Goal: Task Accomplishment & Management: Complete application form

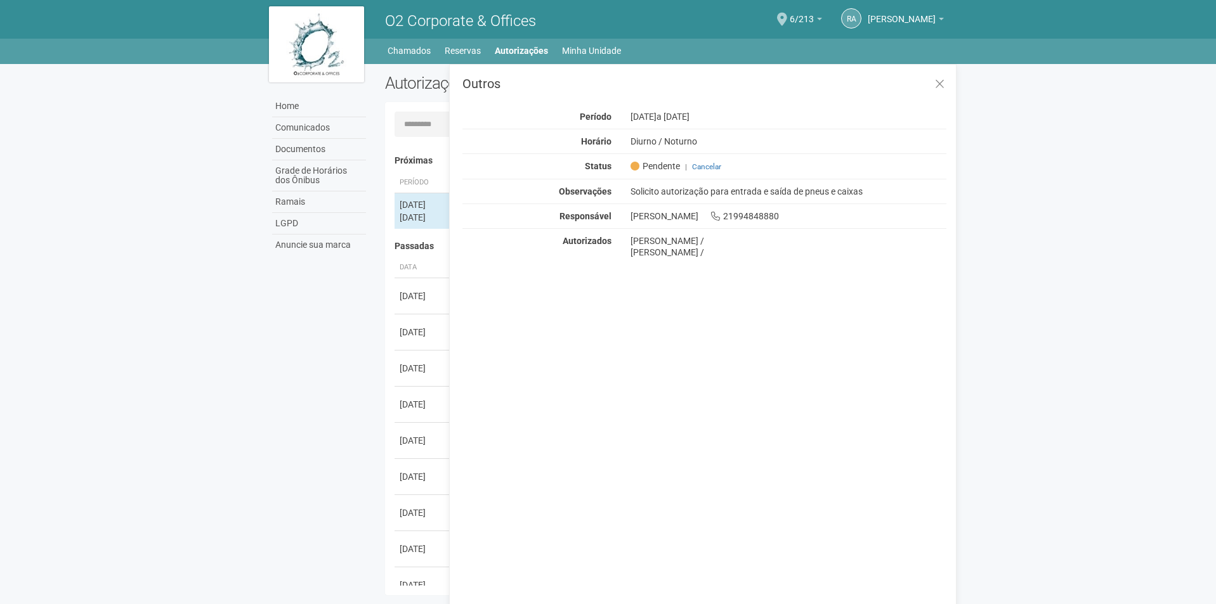
scroll to position [20, 0]
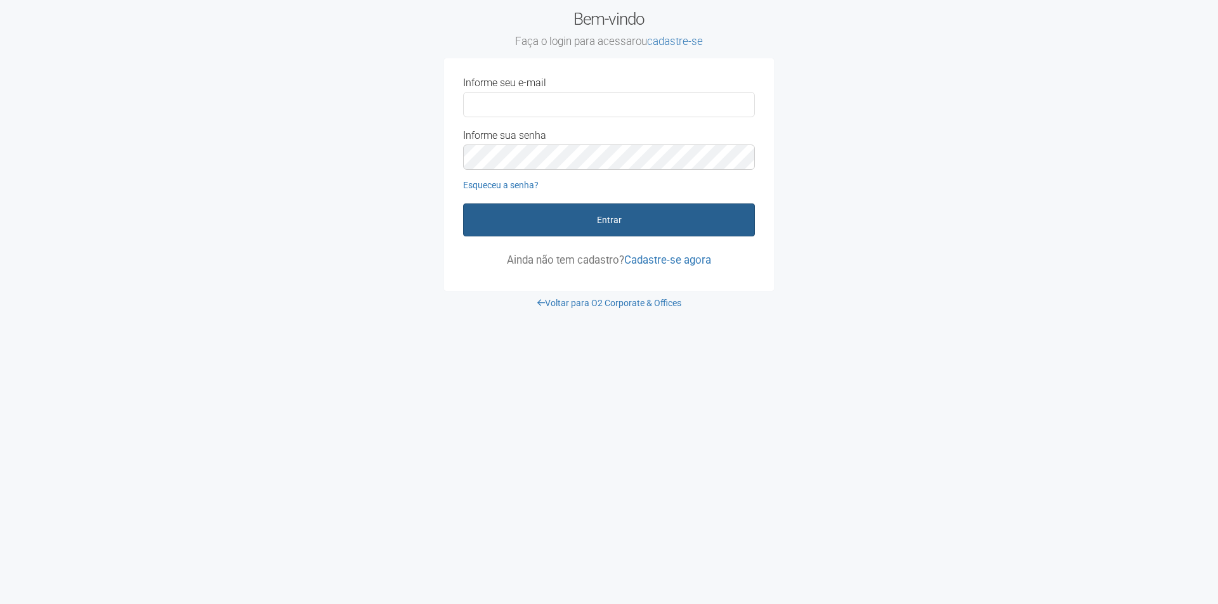
type input "**********"
click at [616, 221] on button "Entrar" at bounding box center [609, 220] width 292 height 33
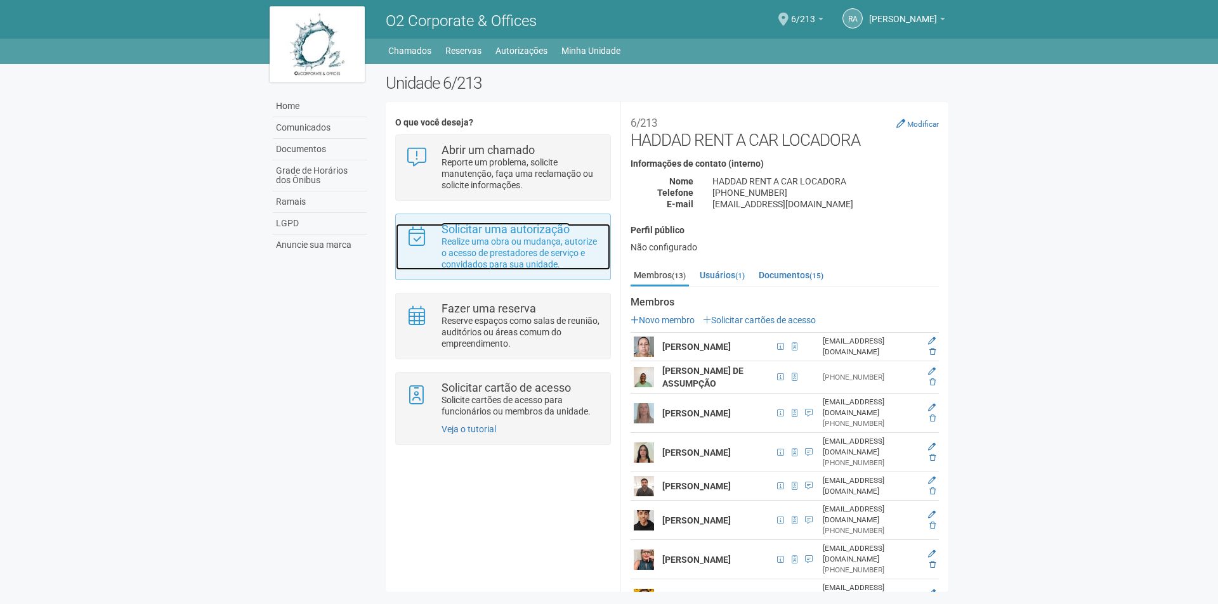
click at [531, 249] on p "Realize uma obra ou mudança, autorize o acesso de prestadores de serviço e conv…" at bounding box center [520, 253] width 159 height 34
